Goal: Navigation & Orientation: Go to known website

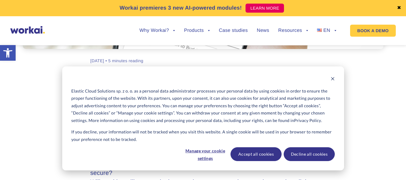
scroll to position [210, 0]
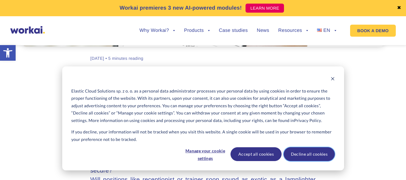
click at [306, 157] on button "Decline all cookies" at bounding box center [309, 154] width 51 height 14
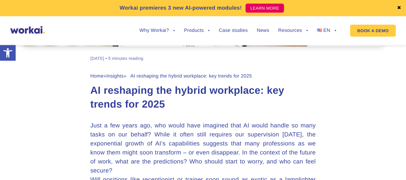
scroll to position [240, 0]
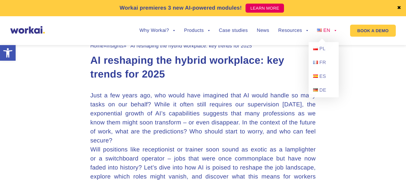
click at [334, 29] on link "EN" at bounding box center [326, 30] width 19 height 5
click at [320, 78] on span "ES" at bounding box center [322, 76] width 7 height 5
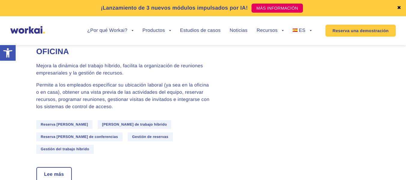
scroll to position [1652, 0]
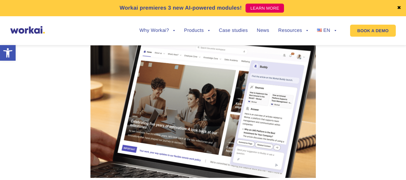
scroll to position [961, 0]
